Goal: Information Seeking & Learning: Learn about a topic

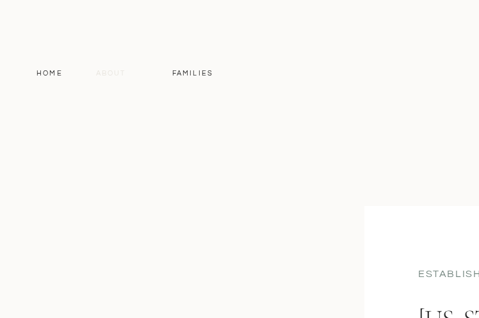
click at [106, 74] on nav "About" at bounding box center [110, 74] width 37 height 12
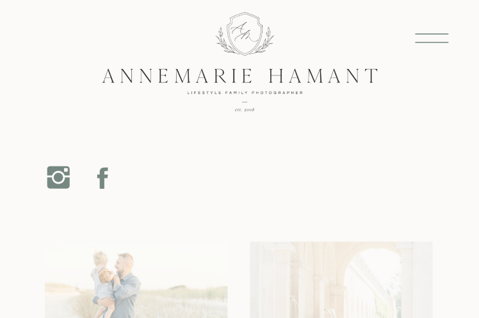
scroll to position [11539, 0]
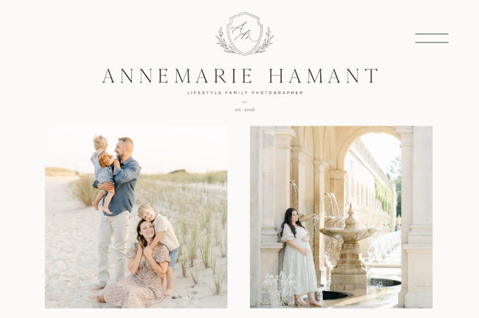
click at [430, 24] on icon at bounding box center [432, 39] width 74 height 44
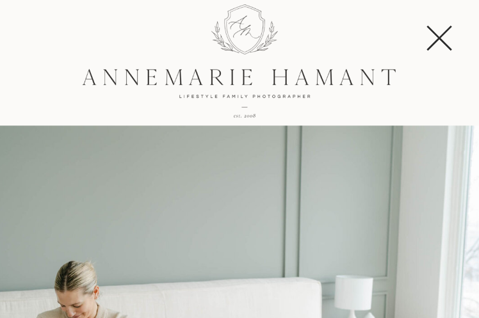
scroll to position [0, 0]
click at [444, 43] on polygon at bounding box center [438, 38] width 25 height 25
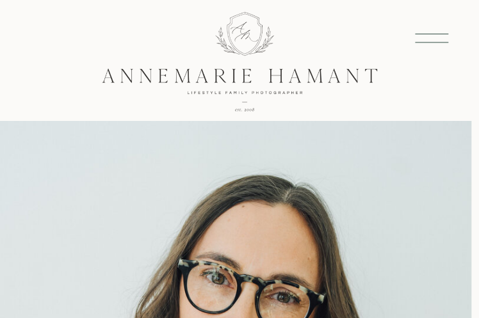
click at [437, 36] on icon at bounding box center [432, 39] width 74 height 44
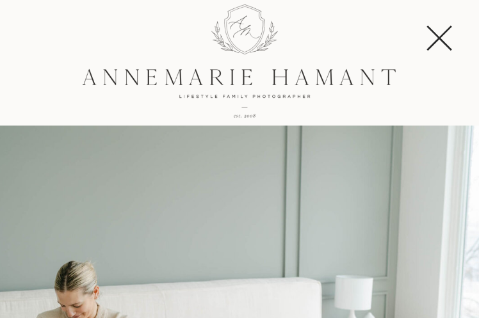
scroll to position [640, 0]
click at [322, 96] on div at bounding box center [239, 60] width 335 height 182
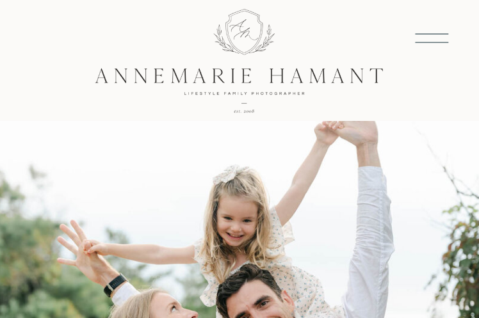
click at [416, 36] on icon at bounding box center [432, 39] width 74 height 44
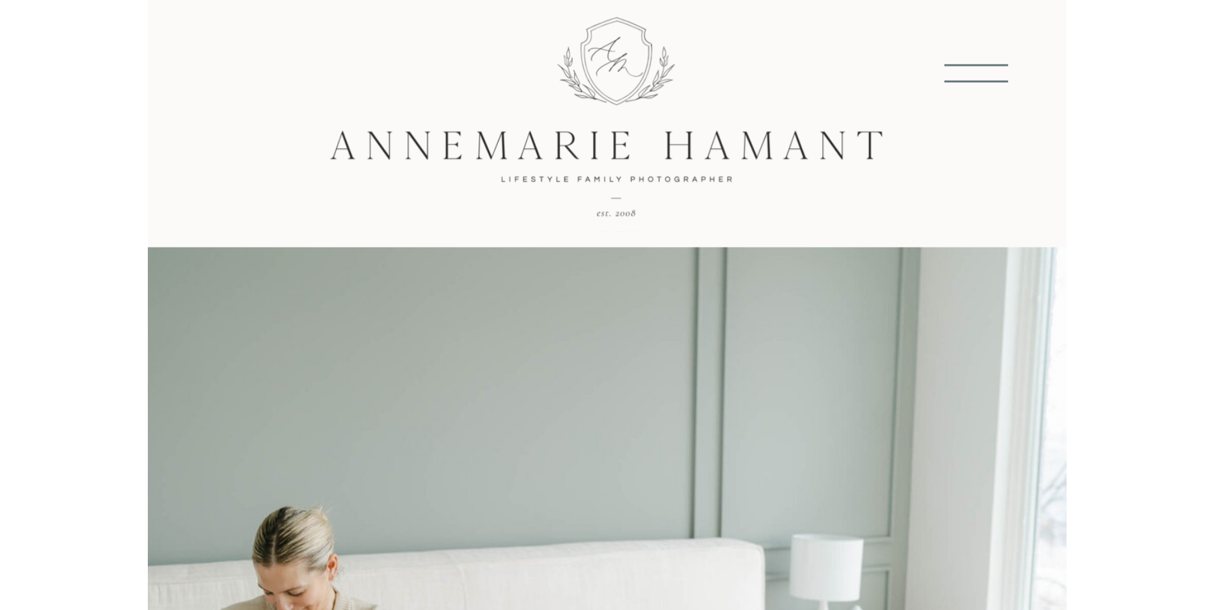
scroll to position [121, 0]
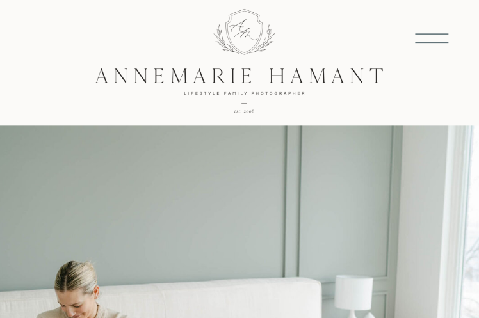
click at [434, 44] on icon at bounding box center [432, 39] width 74 height 44
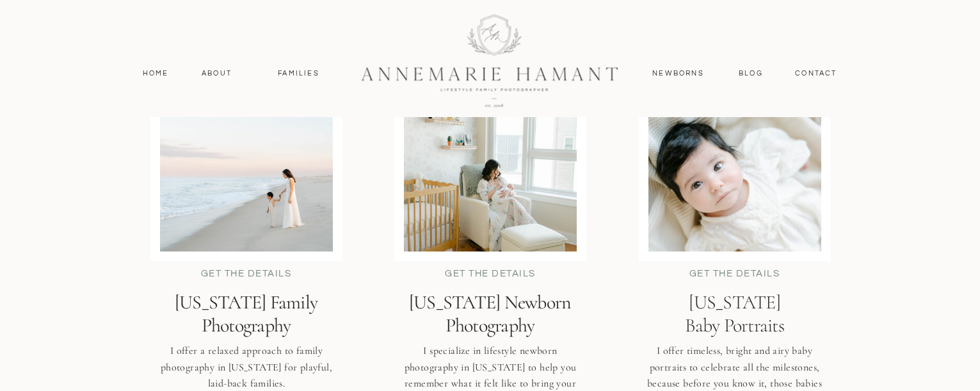
scroll to position [3112, 0]
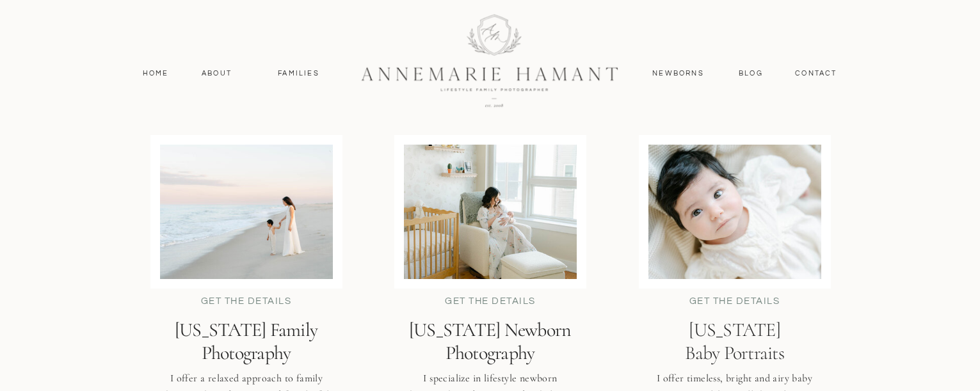
click at [287, 206] on div at bounding box center [246, 212] width 173 height 134
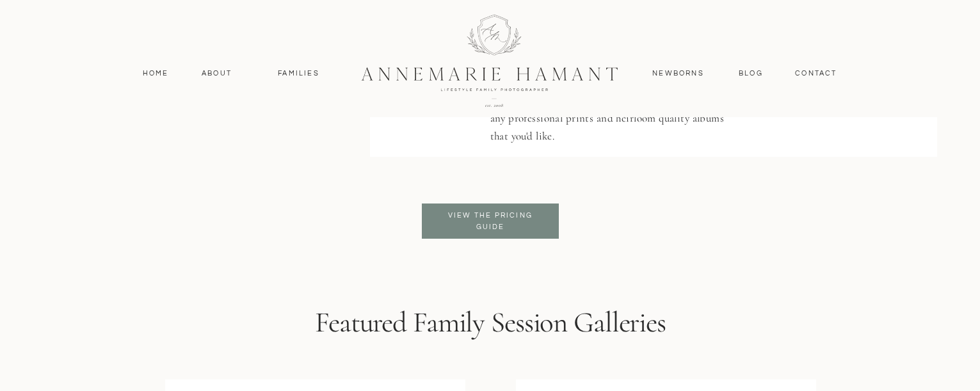
scroll to position [3067, 0]
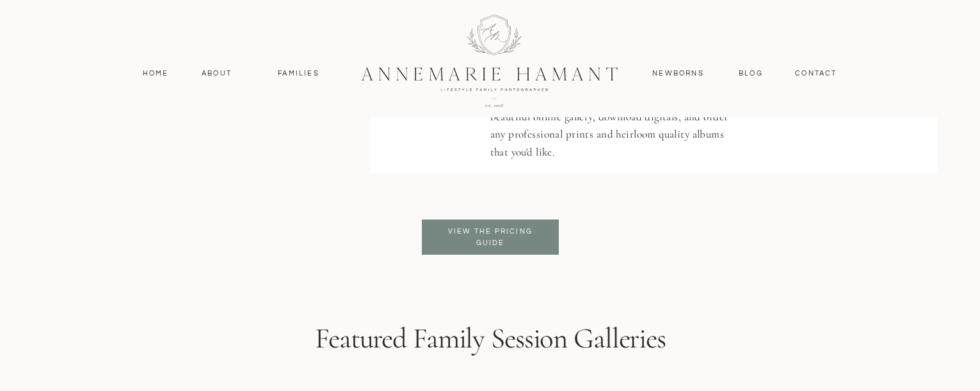
click at [473, 246] on p "View the pricing guide" at bounding box center [490, 237] width 104 height 23
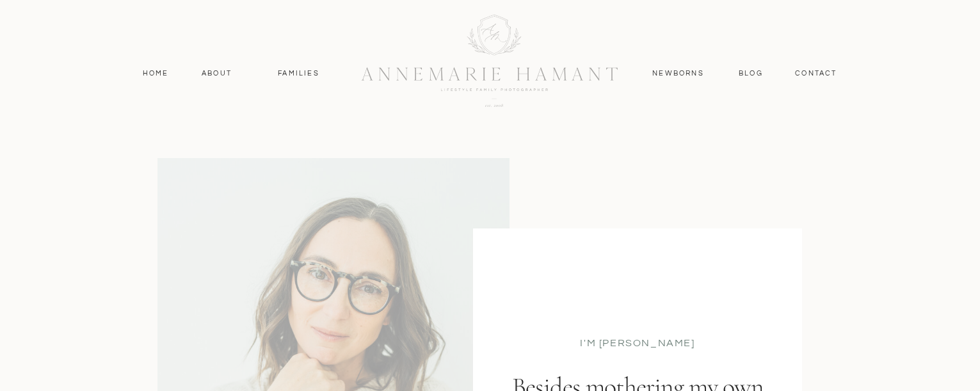
scroll to position [640, 0]
